Goal: Obtain resource: Download file/media

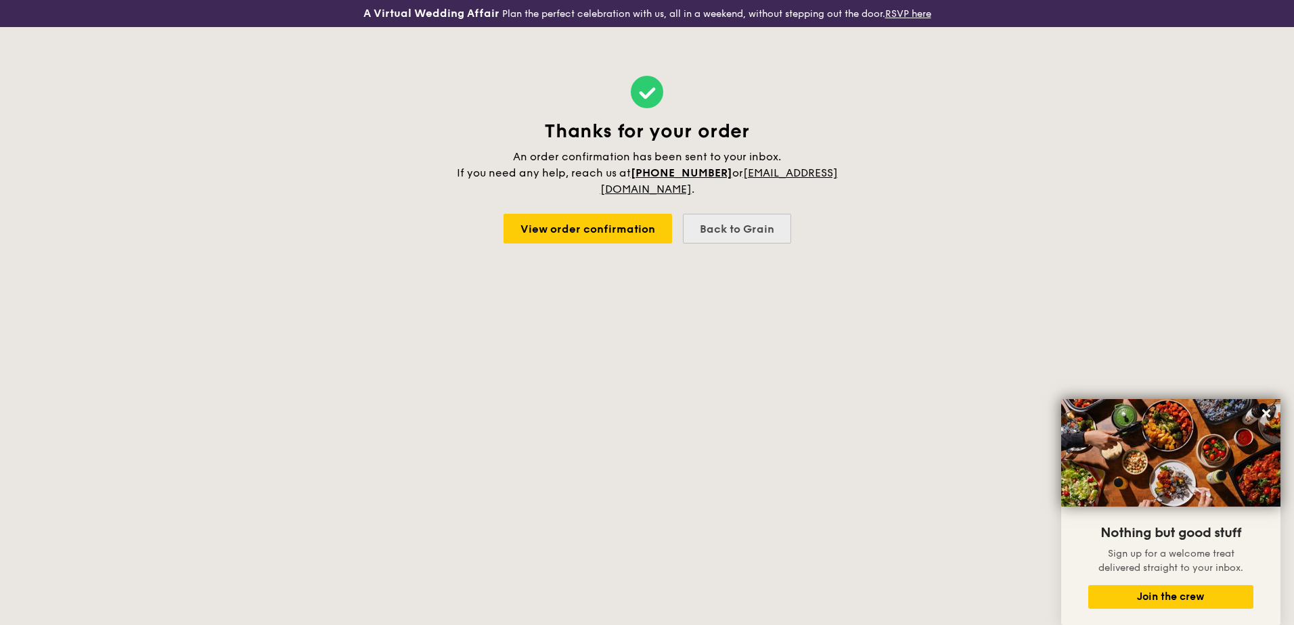
click at [751, 231] on div "Back to Grain" at bounding box center [737, 229] width 108 height 30
select select
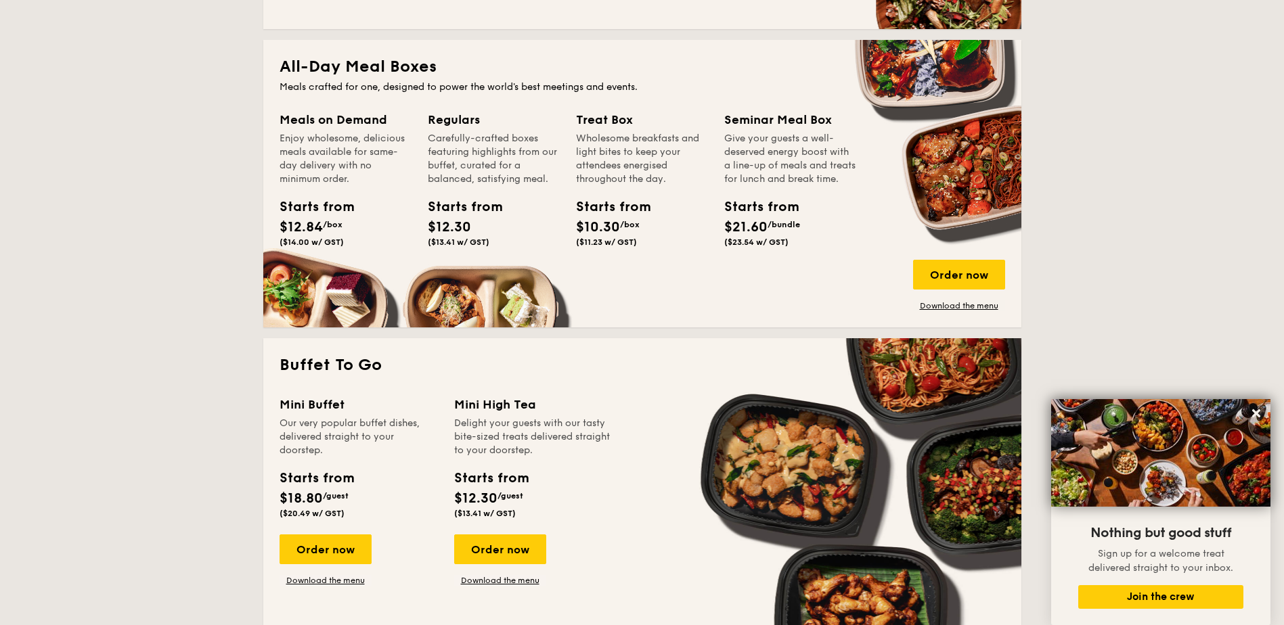
scroll to position [609, 0]
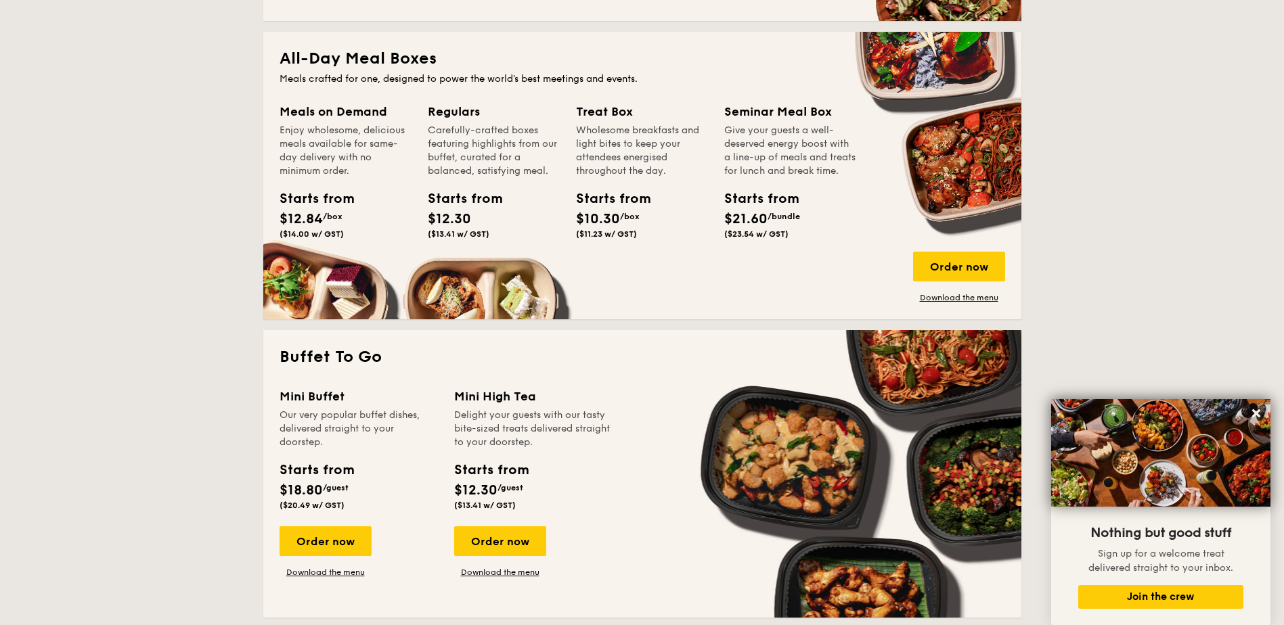
click at [330, 108] on div "Meals on Demand" at bounding box center [346, 111] width 132 height 19
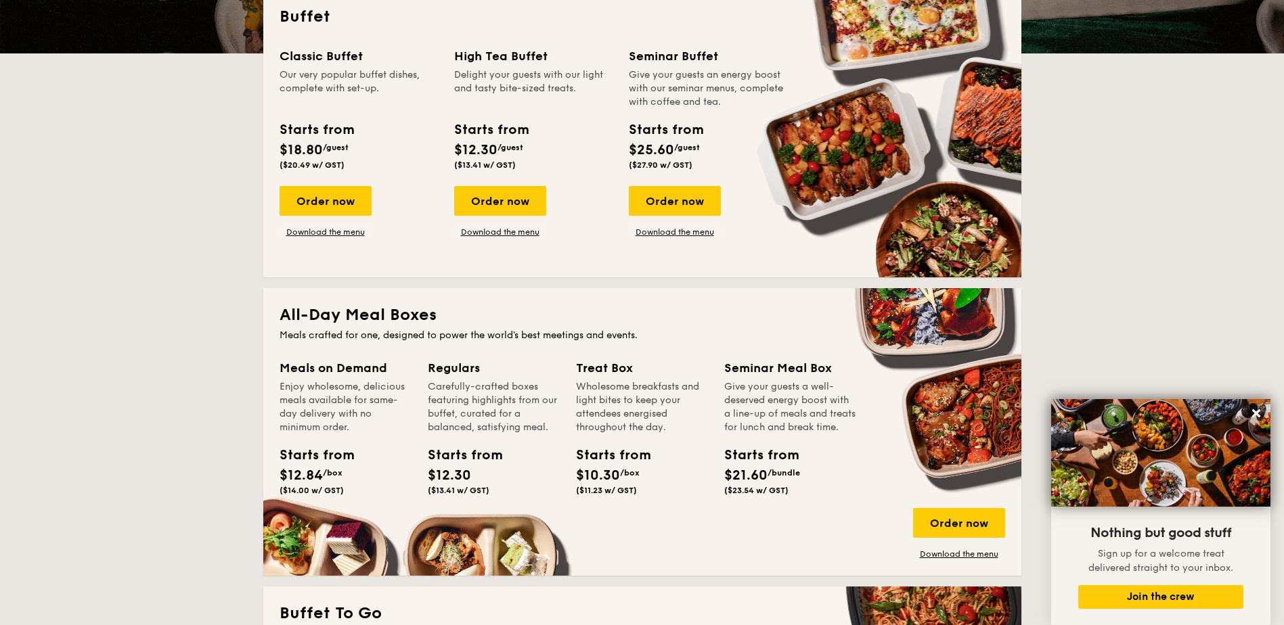
scroll to position [474, 0]
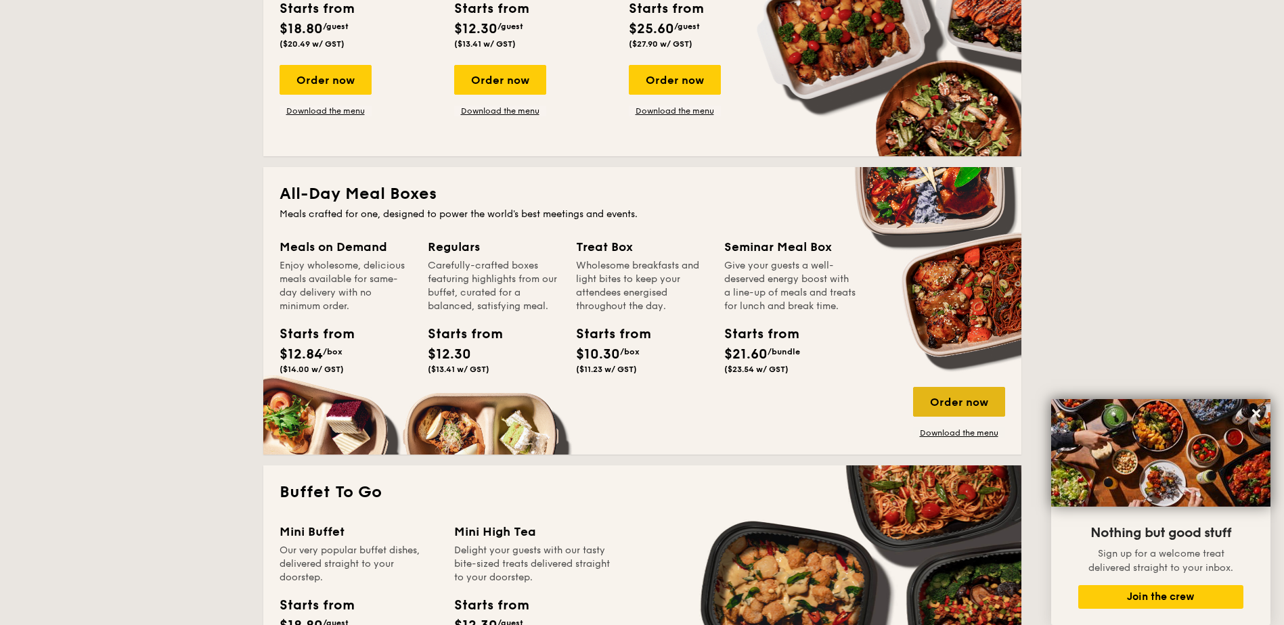
click at [969, 403] on div "Order now" at bounding box center [959, 402] width 92 height 30
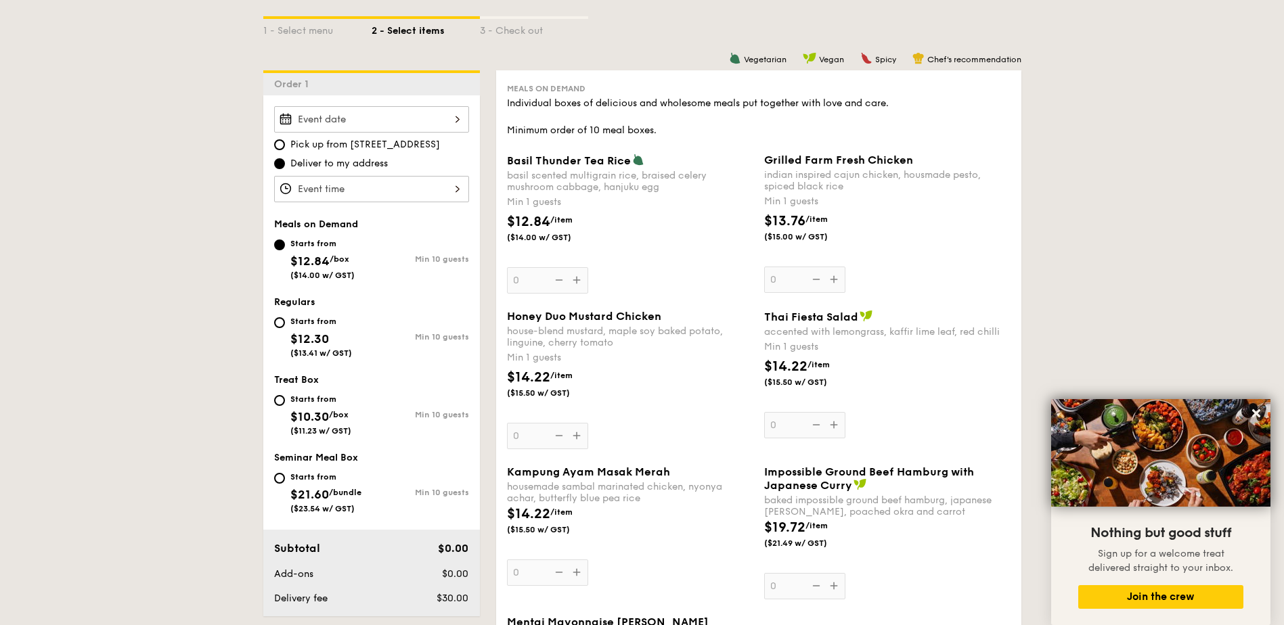
scroll to position [406, 0]
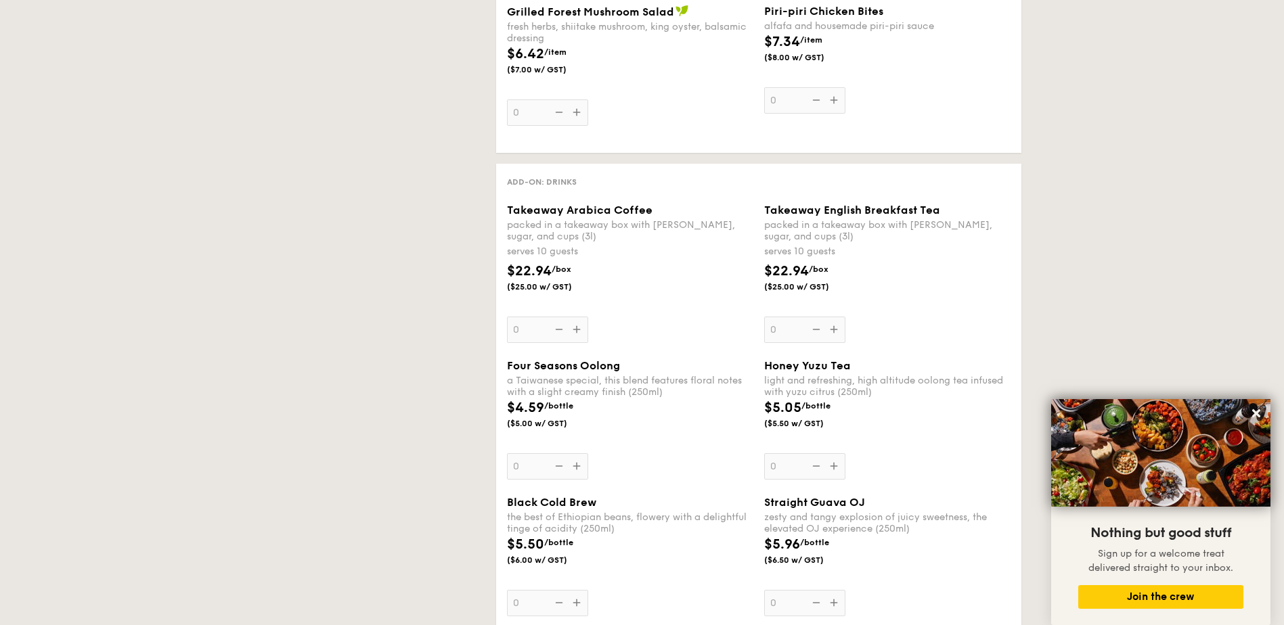
select select
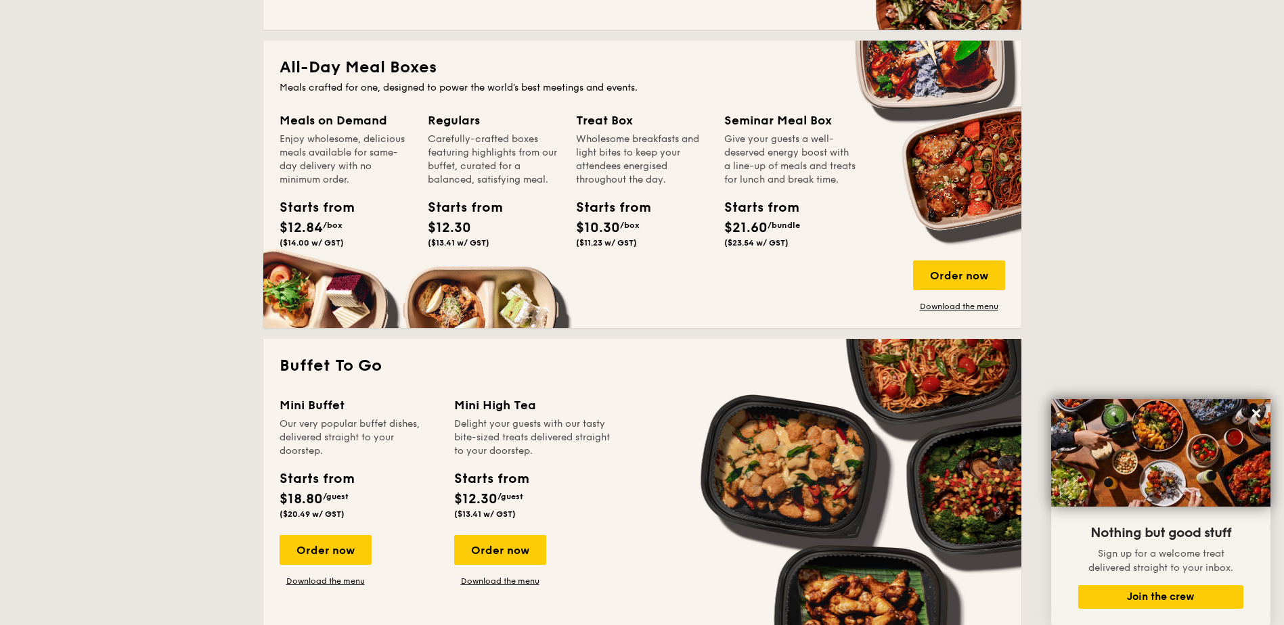
scroll to position [599, 0]
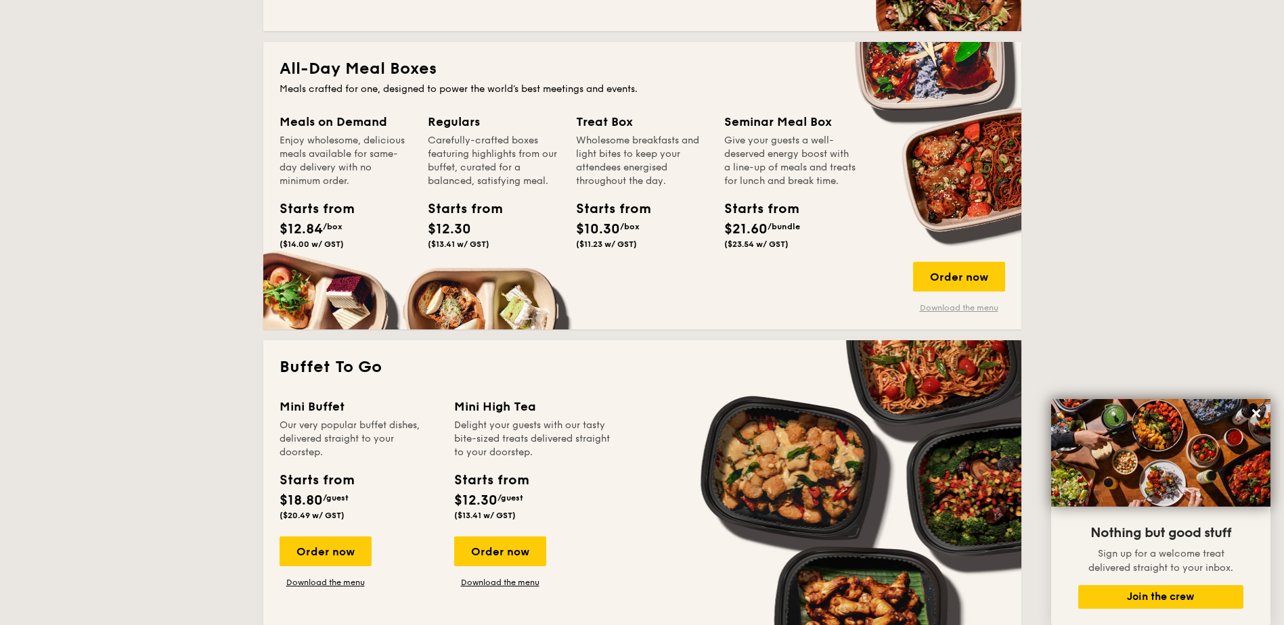
click at [979, 309] on link "Download the menu" at bounding box center [959, 308] width 92 height 11
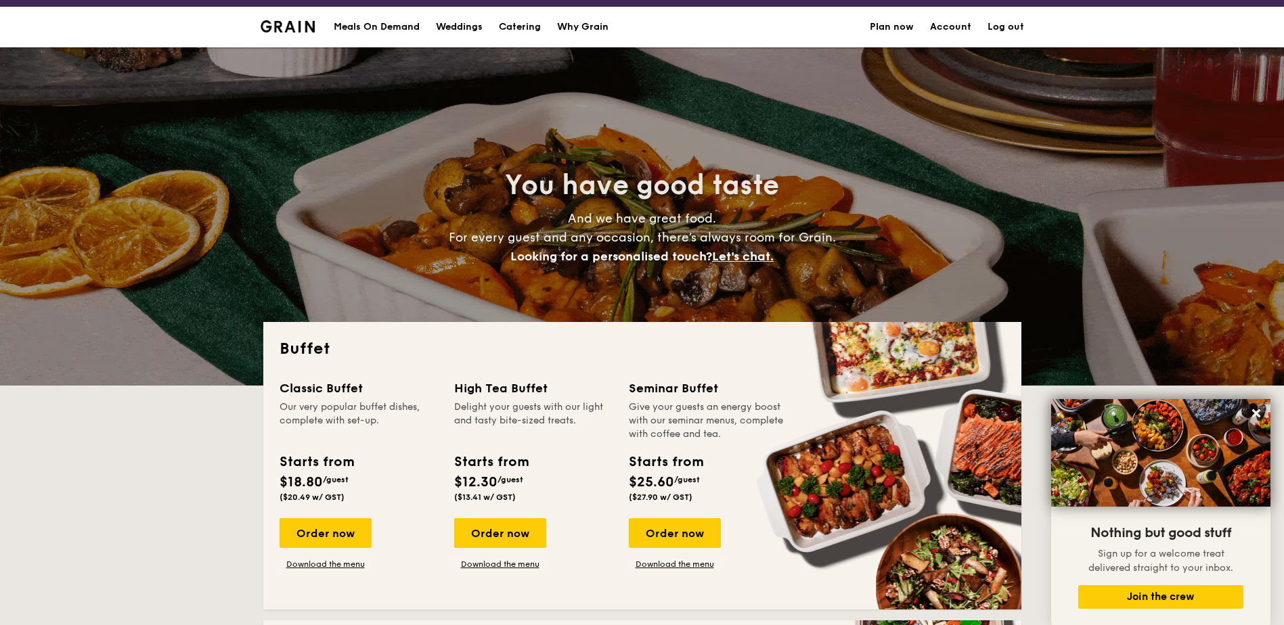
scroll to position [0, 0]
